Goal: Task Accomplishment & Management: Use online tool/utility

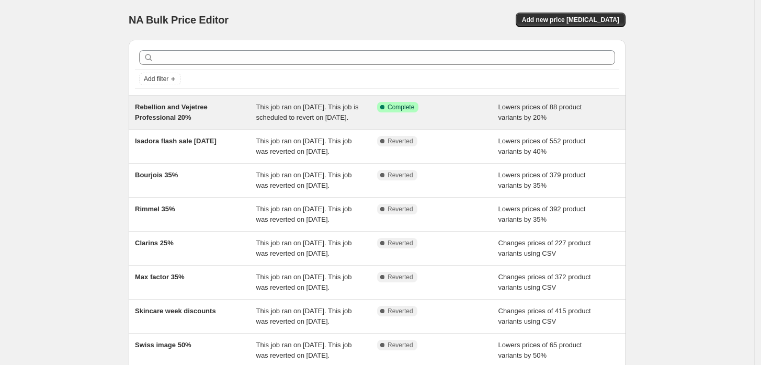
click at [334, 110] on span "This job ran on [DATE]. This job is scheduled to revert on [DATE]." at bounding box center [307, 112] width 103 height 18
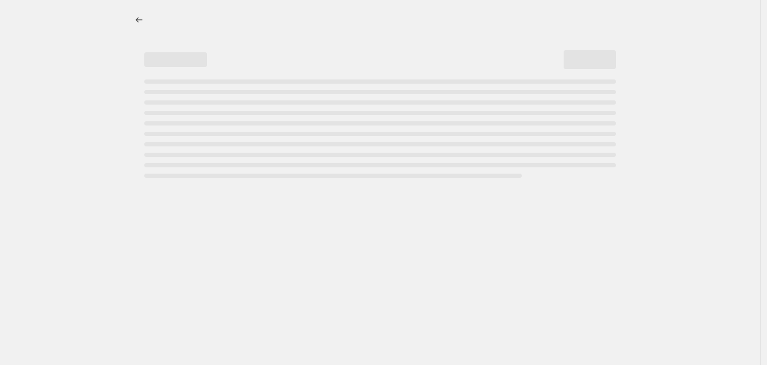
select select "percentage"
select select "vendor"
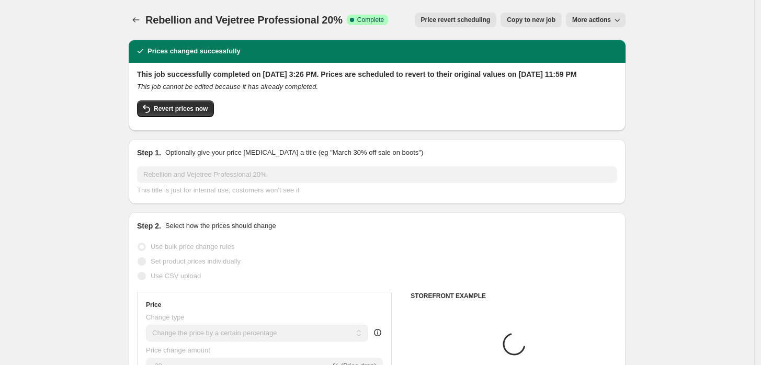
click at [462, 24] on button "Price revert scheduling" at bounding box center [456, 20] width 82 height 15
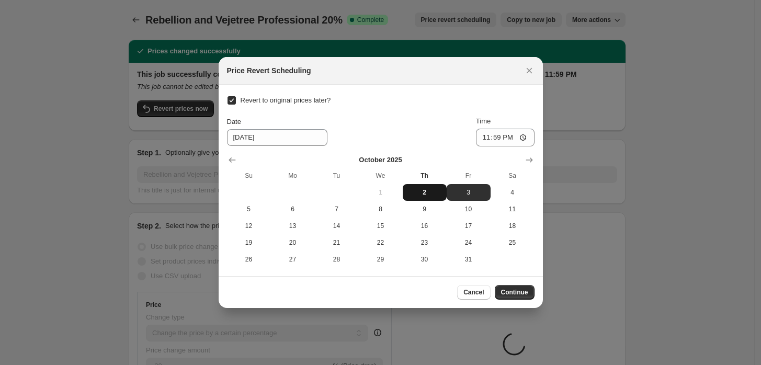
click at [425, 191] on span "2" at bounding box center [425, 192] width 36 height 8
type input "[DATE]"
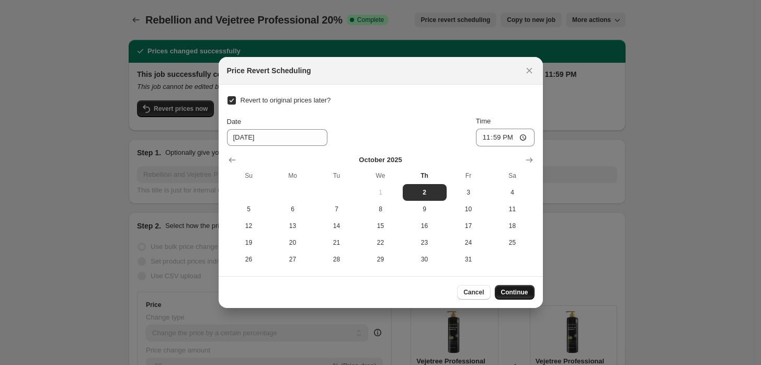
click at [522, 293] on span "Continue" at bounding box center [514, 292] width 27 height 8
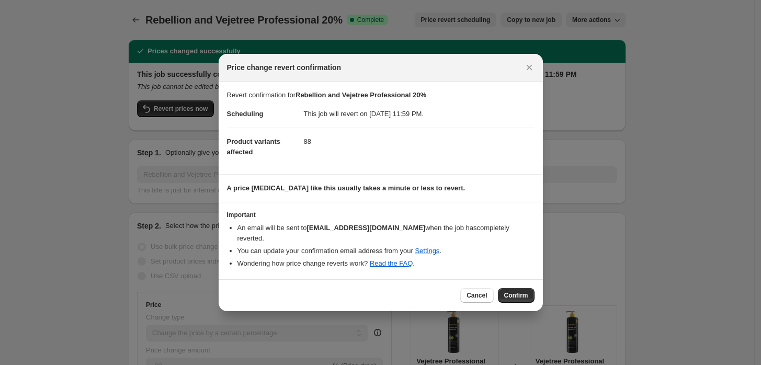
click at [511, 288] on button "Confirm" at bounding box center [516, 295] width 37 height 15
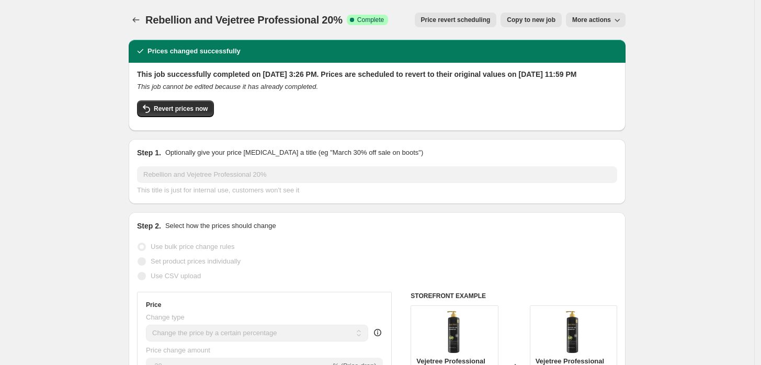
click at [473, 26] on button "Price revert scheduling" at bounding box center [456, 20] width 82 height 15
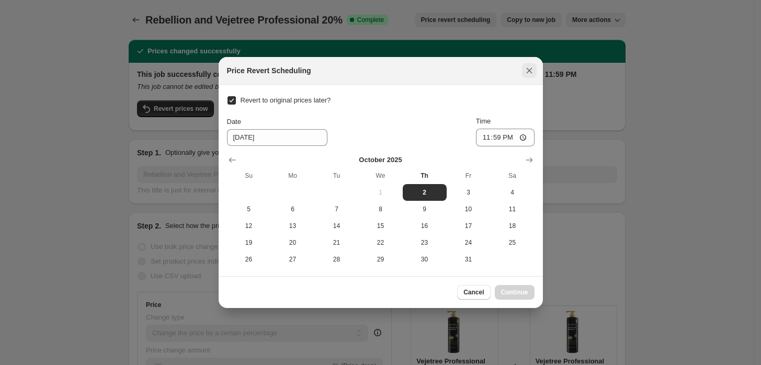
click at [531, 72] on icon "Close" at bounding box center [529, 71] width 6 height 6
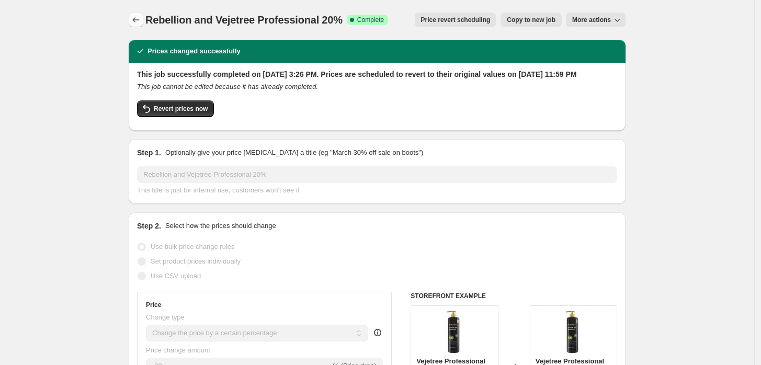
click at [143, 18] on button "Price change jobs" at bounding box center [136, 20] width 15 height 15
